Goal: Transaction & Acquisition: Purchase product/service

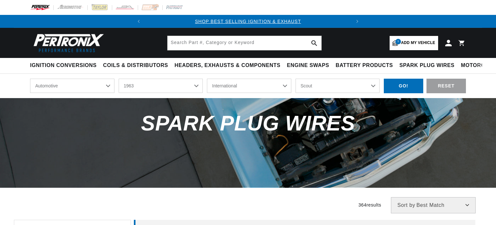
select select "1963"
select select "International"
select select "Scout"
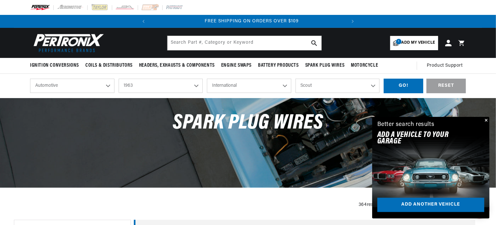
scroll to position [0, 196]
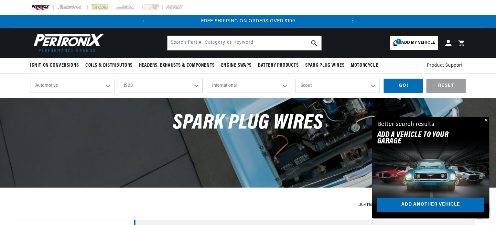
click at [487, 119] on button "Close" at bounding box center [486, 121] width 8 height 8
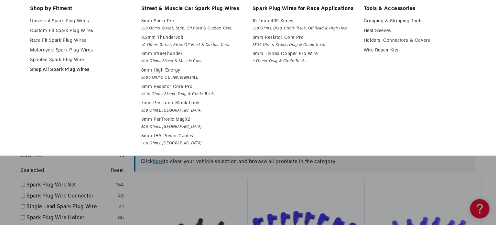
scroll to position [0, 0]
click at [237, 114] on em "500 Ohms. [GEOGRAPHIC_DATA]." at bounding box center [192, 110] width 102 height 7
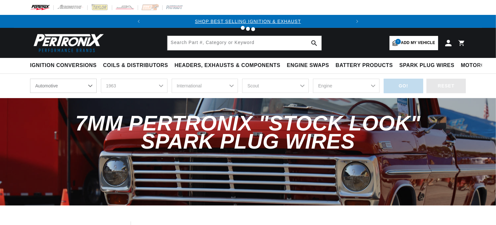
select select "1963"
select select "International"
select select "Scout"
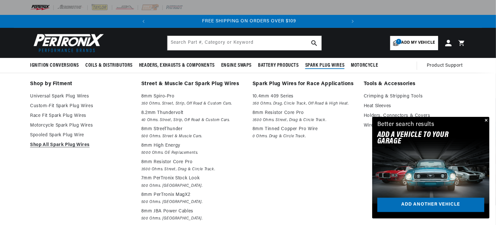
scroll to position [0, 196]
click at [74, 105] on link "Custom-Fit Spark Plug Wires" at bounding box center [81, 106] width 102 height 8
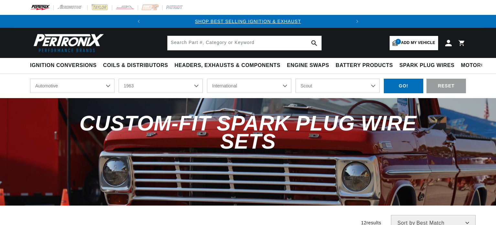
select select "1963"
select select "International"
select select "Scout"
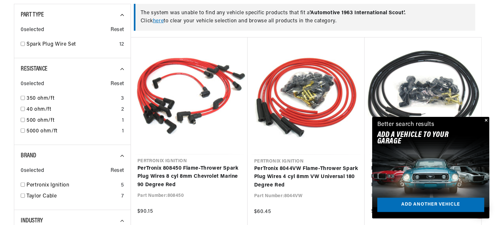
scroll to position [0, 196]
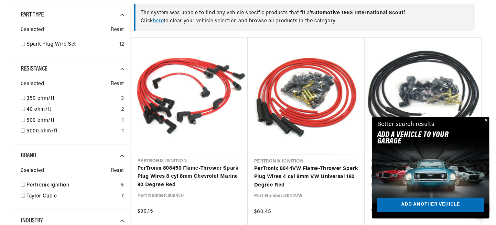
click at [488, 120] on button "Close" at bounding box center [486, 121] width 8 height 8
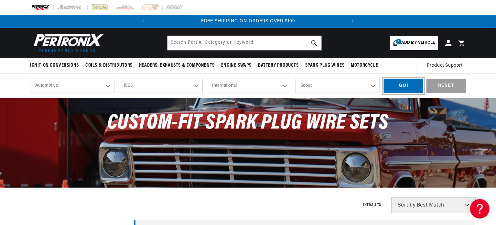
click at [395, 85] on div "GO!" at bounding box center [403, 86] width 39 height 15
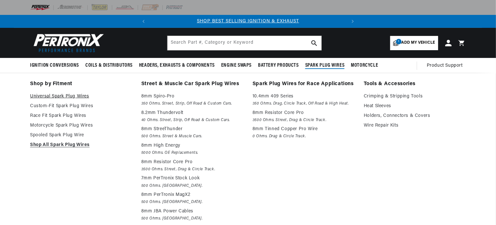
click at [75, 95] on link "Universal Spark Plug Wires" at bounding box center [81, 97] width 102 height 8
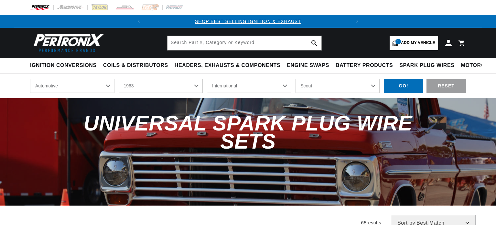
select select "1963"
select select "International"
select select "Scout"
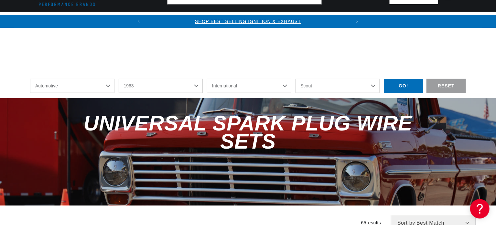
scroll to position [186, 0]
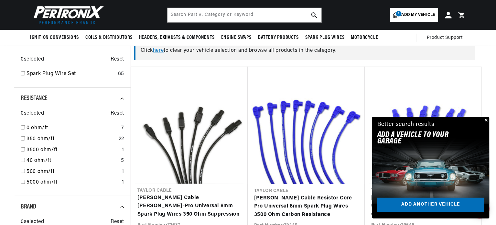
click at [489, 120] on button "Close" at bounding box center [486, 121] width 8 height 8
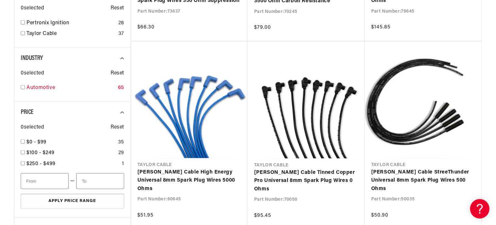
scroll to position [401, 0]
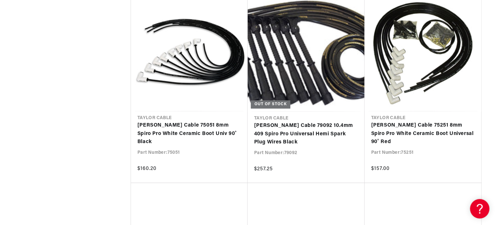
scroll to position [0, 196]
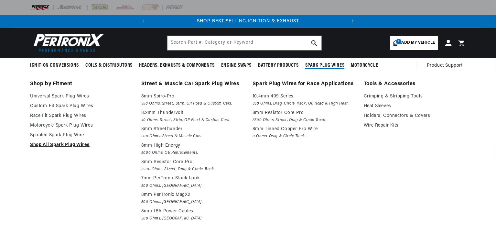
click at [66, 142] on link "Shop All Spark Plug Wires" at bounding box center [81, 145] width 102 height 8
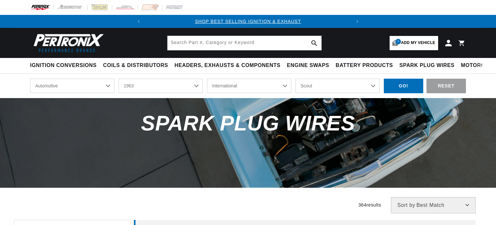
select select "1963"
select select "International"
select select "Scout"
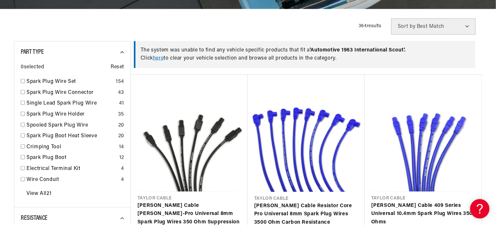
scroll to position [219, 0]
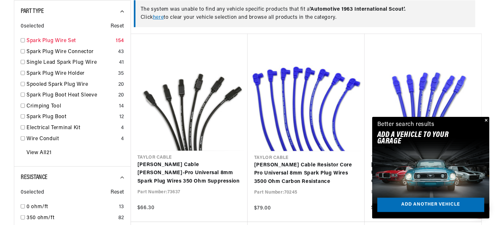
click at [23, 40] on input "checkbox" at bounding box center [23, 40] width 4 height 4
checkbox input "true"
click at [489, 119] on button "Close" at bounding box center [486, 121] width 8 height 8
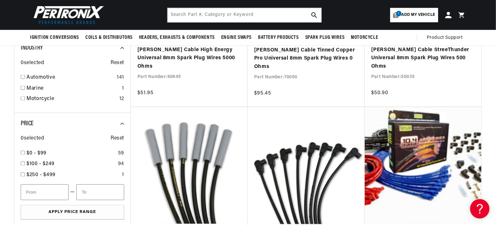
scroll to position [522, 0]
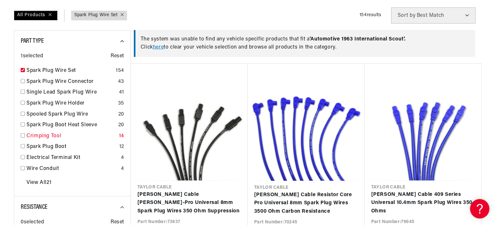
click at [22, 135] on input "checkbox" at bounding box center [23, 135] width 4 height 4
checkbox input "false"
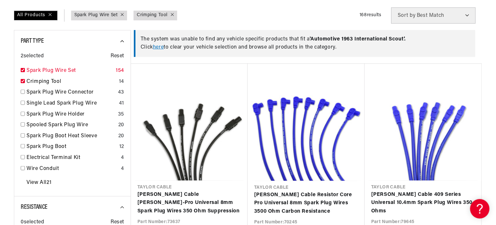
click at [22, 70] on input "checkbox" at bounding box center [23, 70] width 4 height 4
checkbox input "true"
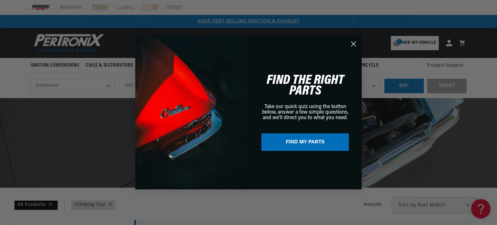
scroll to position [0, 54]
